Goal: Information Seeking & Learning: Learn about a topic

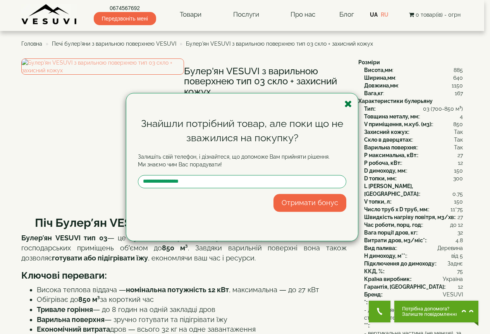
click at [345, 102] on icon "button" at bounding box center [348, 104] width 8 height 10
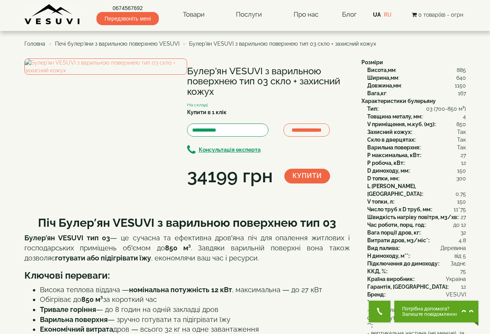
click at [261, 47] on li "Булер'ян VESUVI з варильною поверхнею тип 03 скло + захисний кожух" at bounding box center [278, 44] width 195 height 8
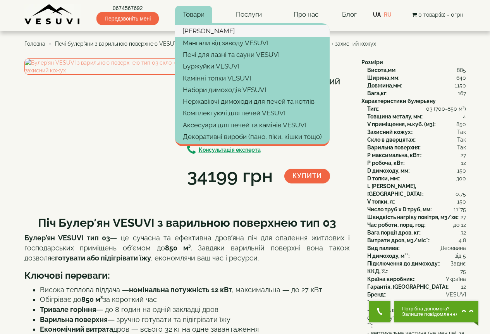
click at [204, 31] on link "[PERSON_NAME]" at bounding box center [252, 31] width 155 height 12
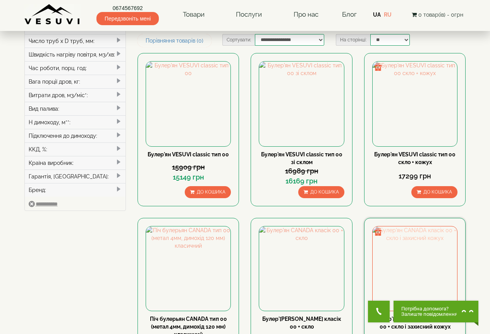
scroll to position [232, 0]
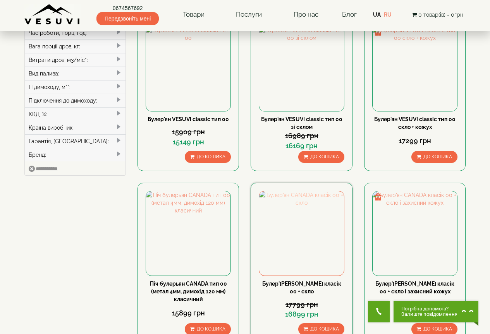
click at [294, 191] on img at bounding box center [301, 233] width 84 height 84
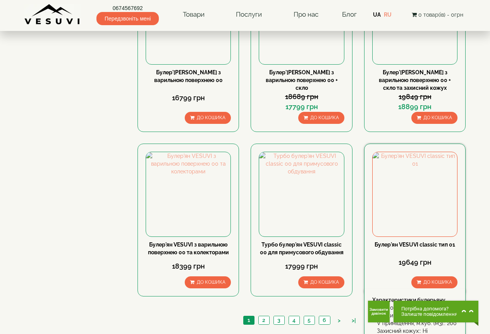
scroll to position [813, 0]
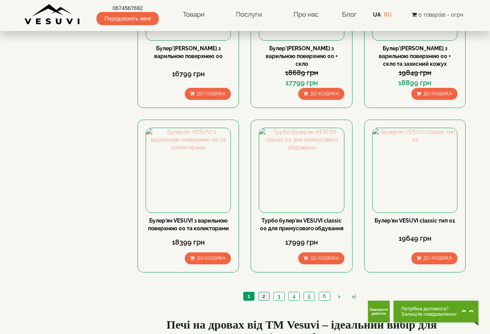
click at [265, 292] on link "2" at bounding box center [263, 296] width 11 height 8
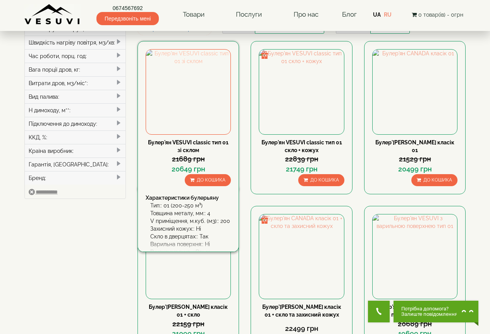
scroll to position [116, 0]
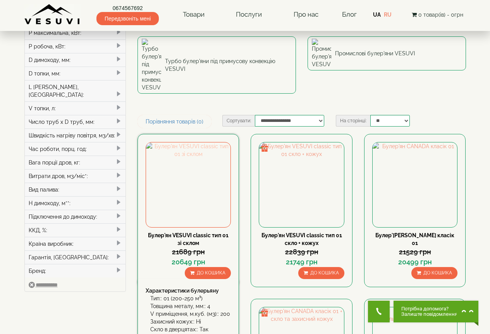
click at [183, 143] on img at bounding box center [188, 185] width 84 height 84
